Goal: Task Accomplishment & Management: Manage account settings

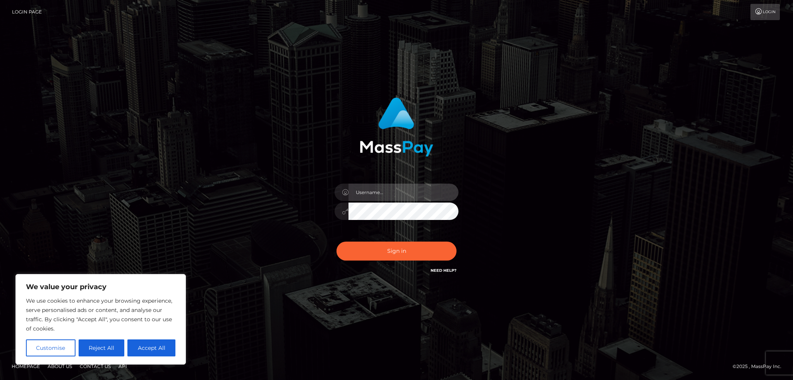
type input "[EMAIL_ADDRESS][DOMAIN_NAME]"
click at [389, 252] on button "Sign in" at bounding box center [396, 251] width 120 height 19
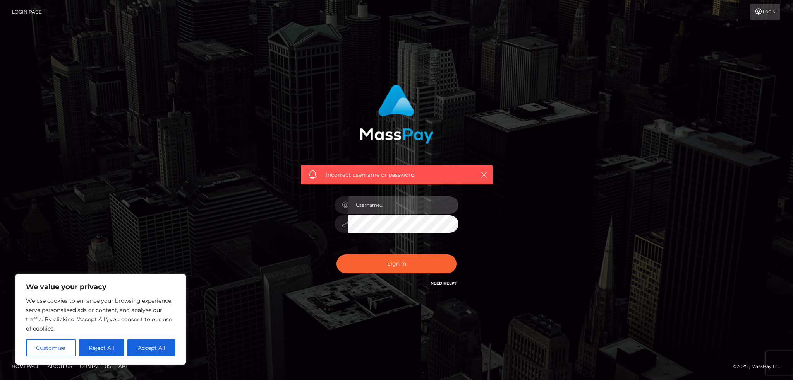
type input "[EMAIL_ADDRESS][DOMAIN_NAME]"
click at [398, 258] on button "Sign in" at bounding box center [396, 264] width 120 height 19
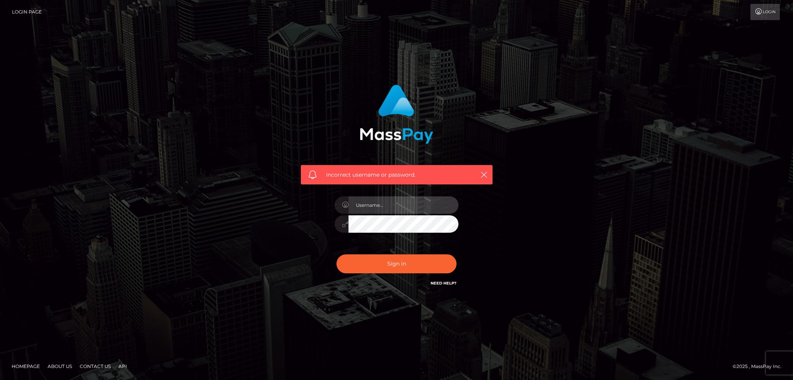
type input "[EMAIL_ADDRESS][DOMAIN_NAME]"
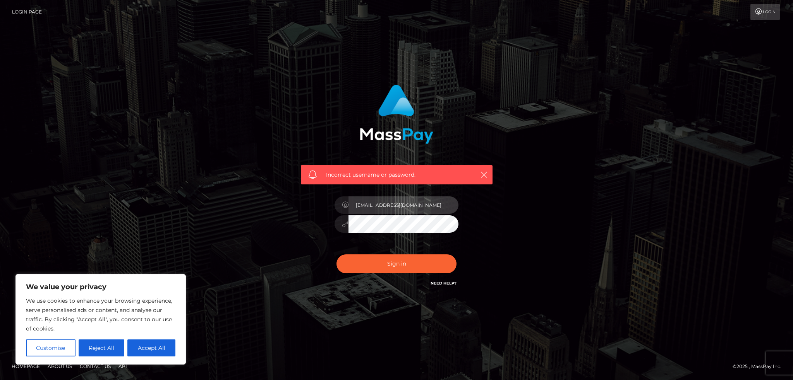
click at [458, 216] on div at bounding box center [458, 216] width 0 height 0
click at [397, 258] on button "Sign in" at bounding box center [396, 264] width 120 height 19
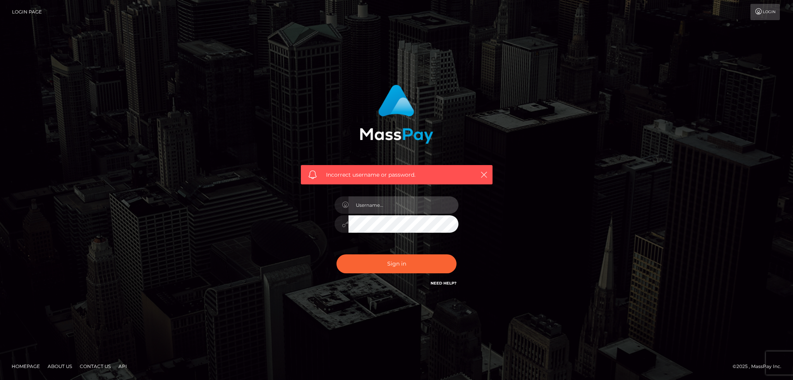
type input "[EMAIL_ADDRESS][DOMAIN_NAME]"
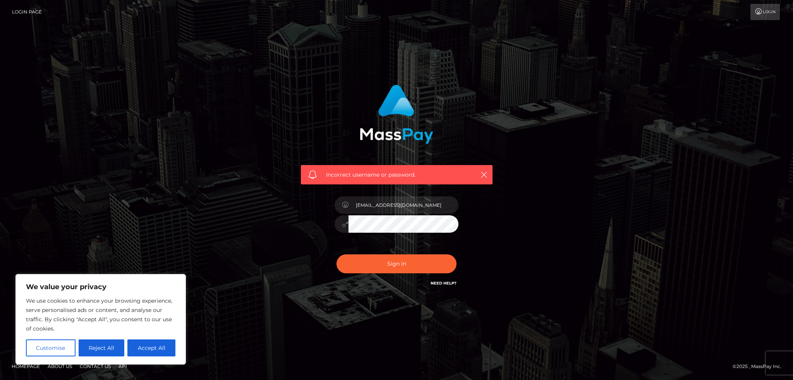
click at [303, 218] on div "Incorrect username or password. blueandgray2023@gmail.com" at bounding box center [396, 186] width 203 height 215
click at [336, 255] on button "Sign in" at bounding box center [396, 264] width 120 height 19
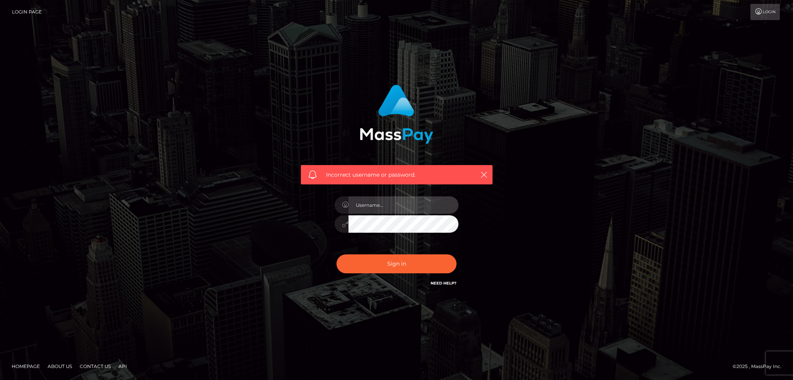
type input "[EMAIL_ADDRESS][DOMAIN_NAME]"
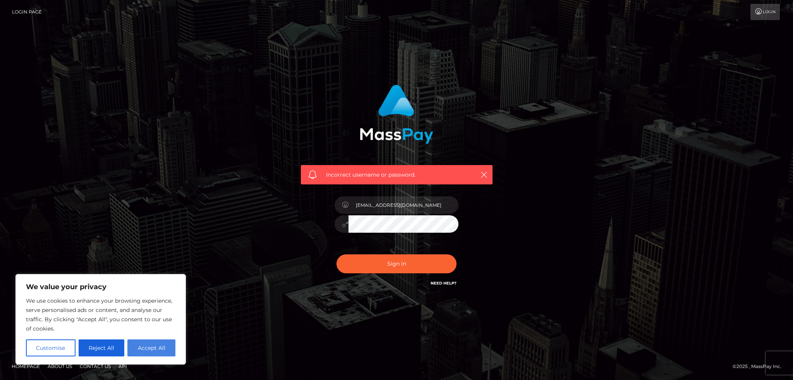
click at [145, 349] on button "Accept All" at bounding box center [151, 348] width 48 height 17
checkbox input "true"
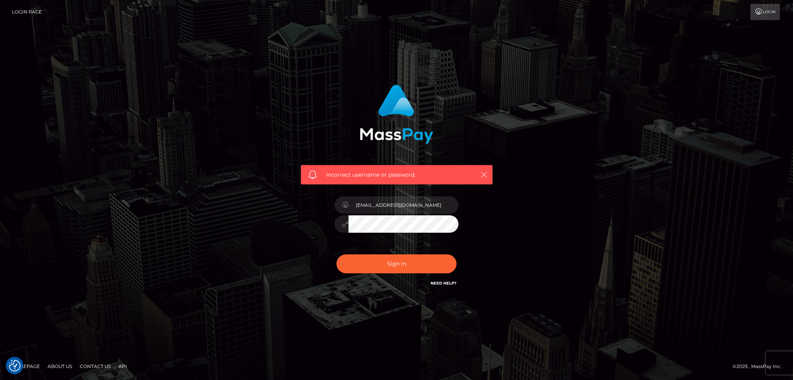
click at [485, 176] on icon "button" at bounding box center [484, 175] width 8 height 8
